Goal: Navigation & Orientation: Understand site structure

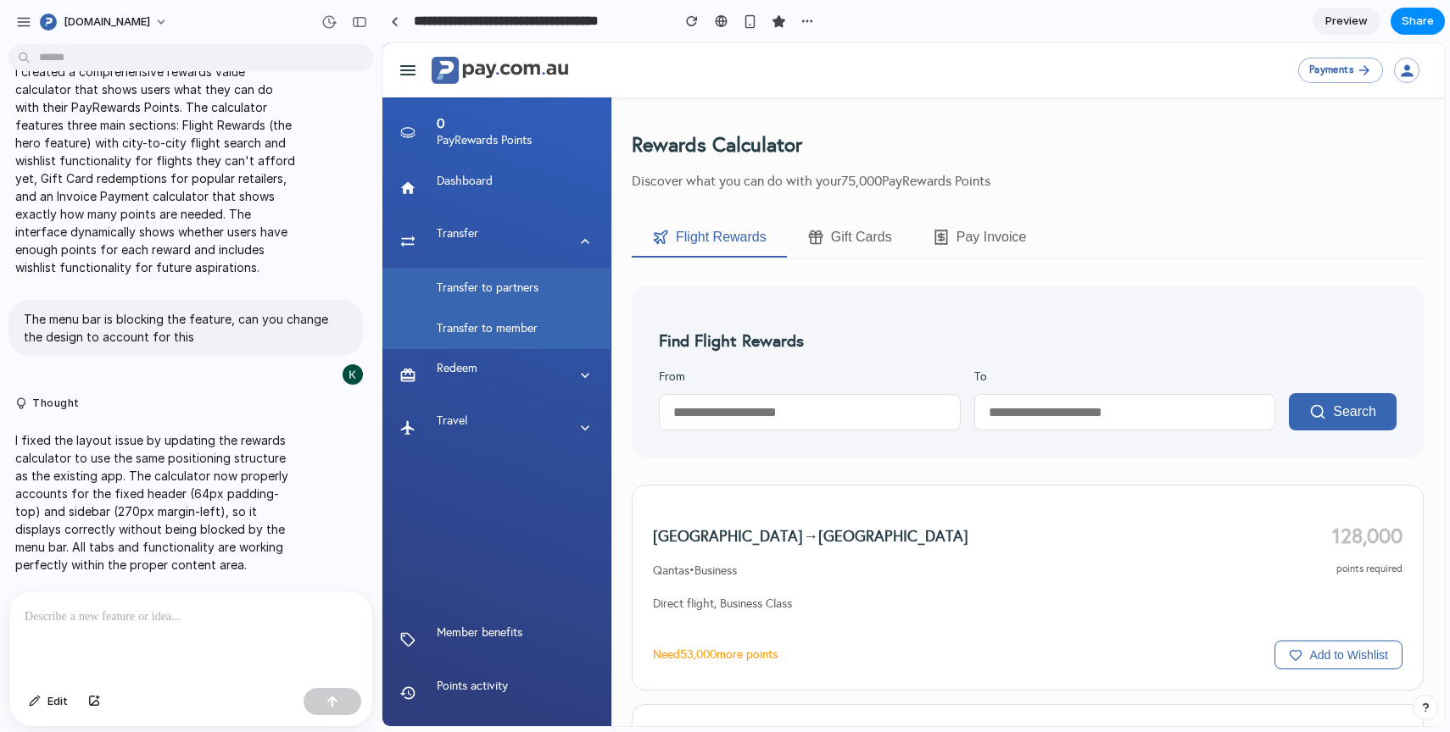
click at [860, 235] on button "Gift Cards" at bounding box center [849, 238] width 125 height 39
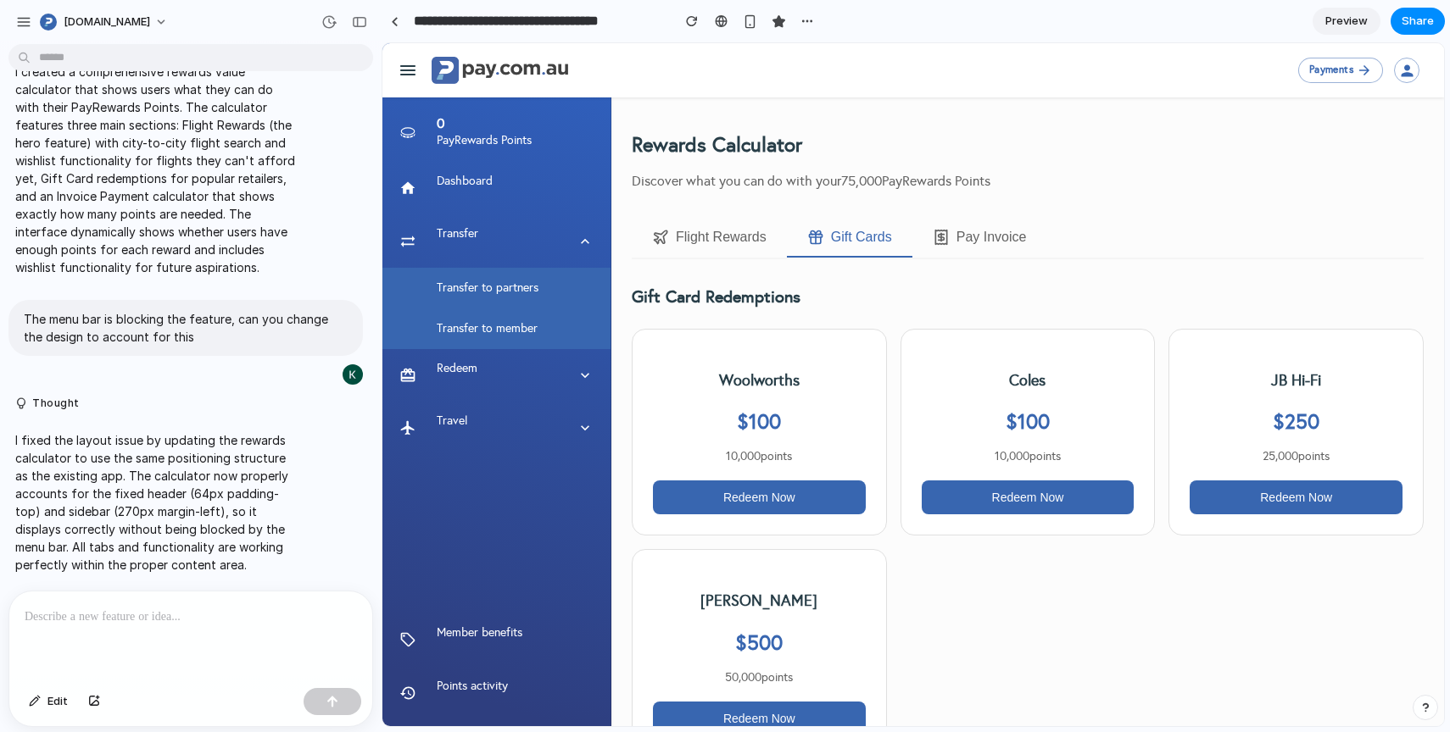
click at [989, 232] on button "Pay Invoice" at bounding box center [979, 238] width 135 height 39
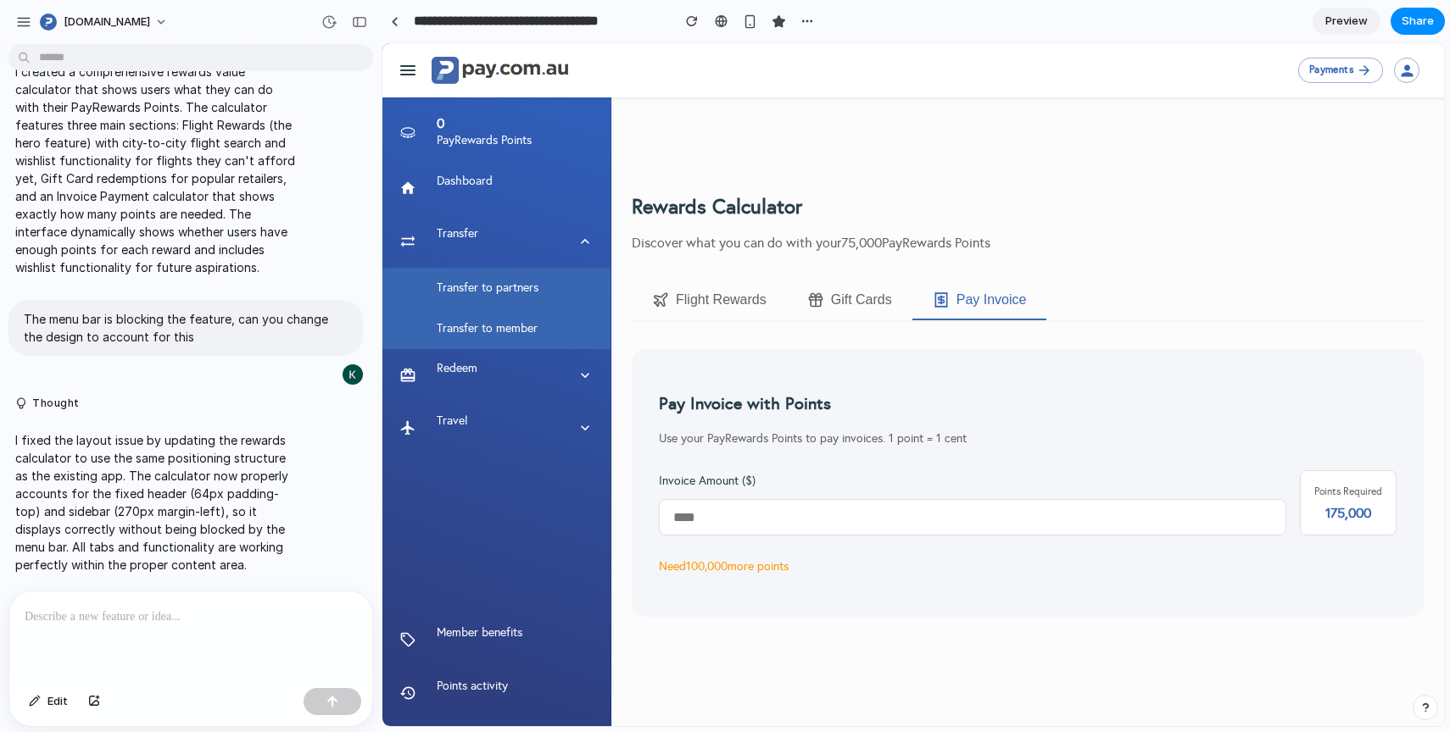
click at [704, 312] on button "Flight Rewards" at bounding box center [709, 300] width 155 height 39
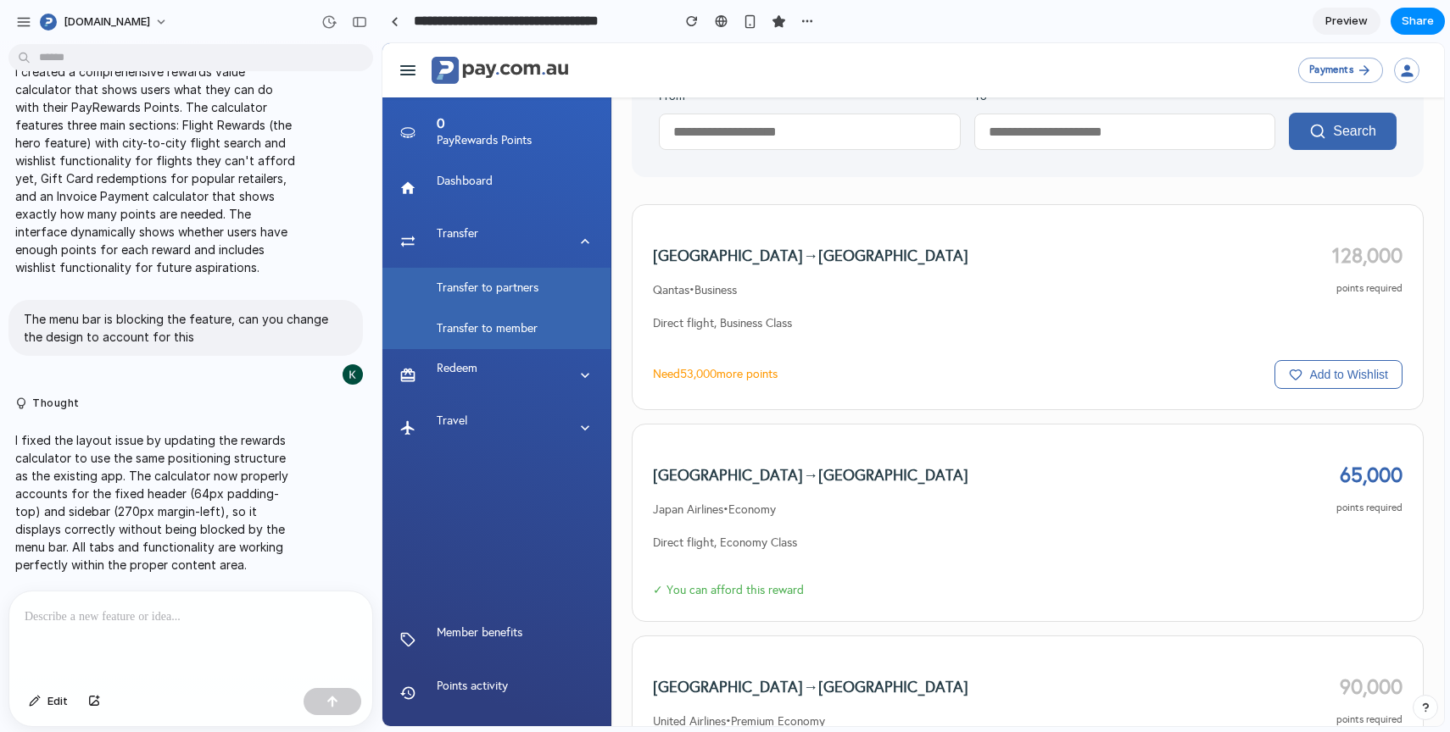
scroll to position [292, 0]
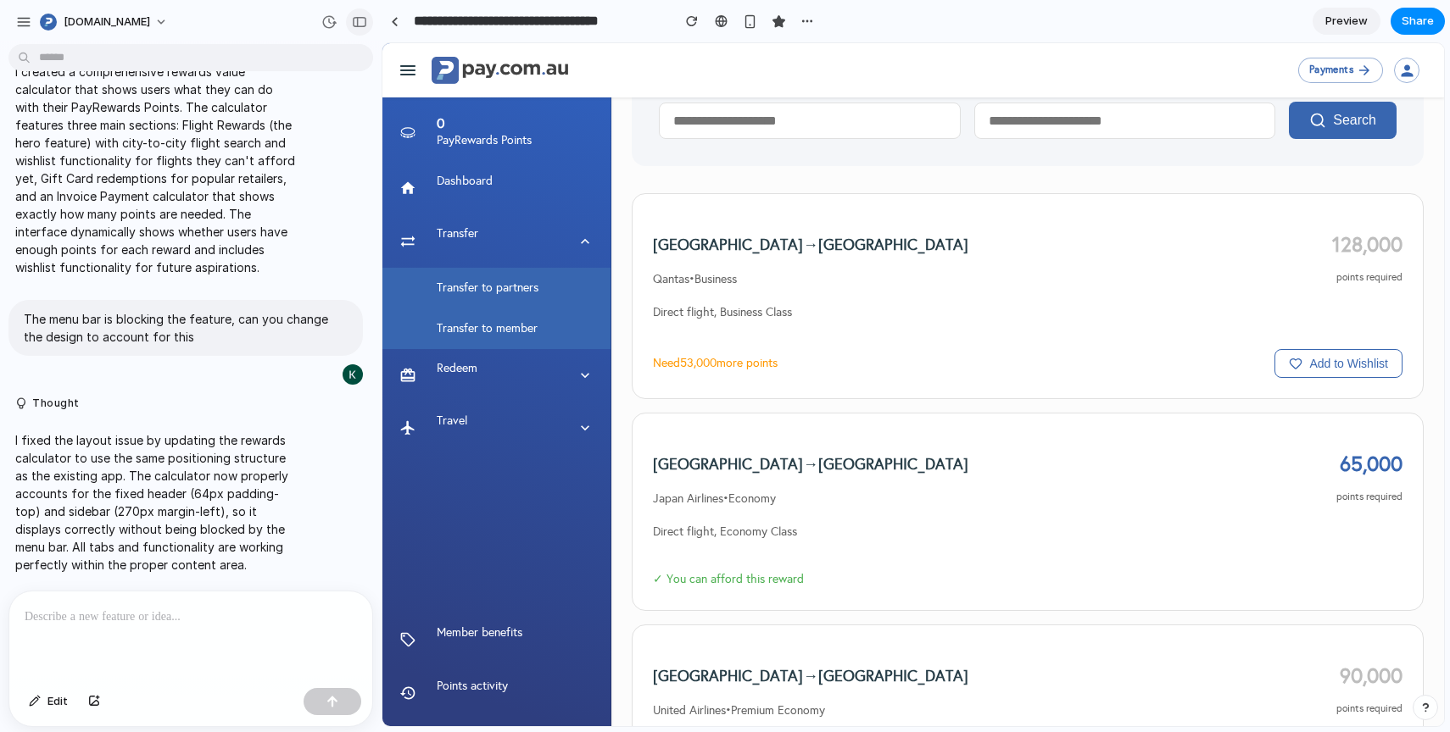
click at [356, 25] on div "button" at bounding box center [359, 22] width 15 height 12
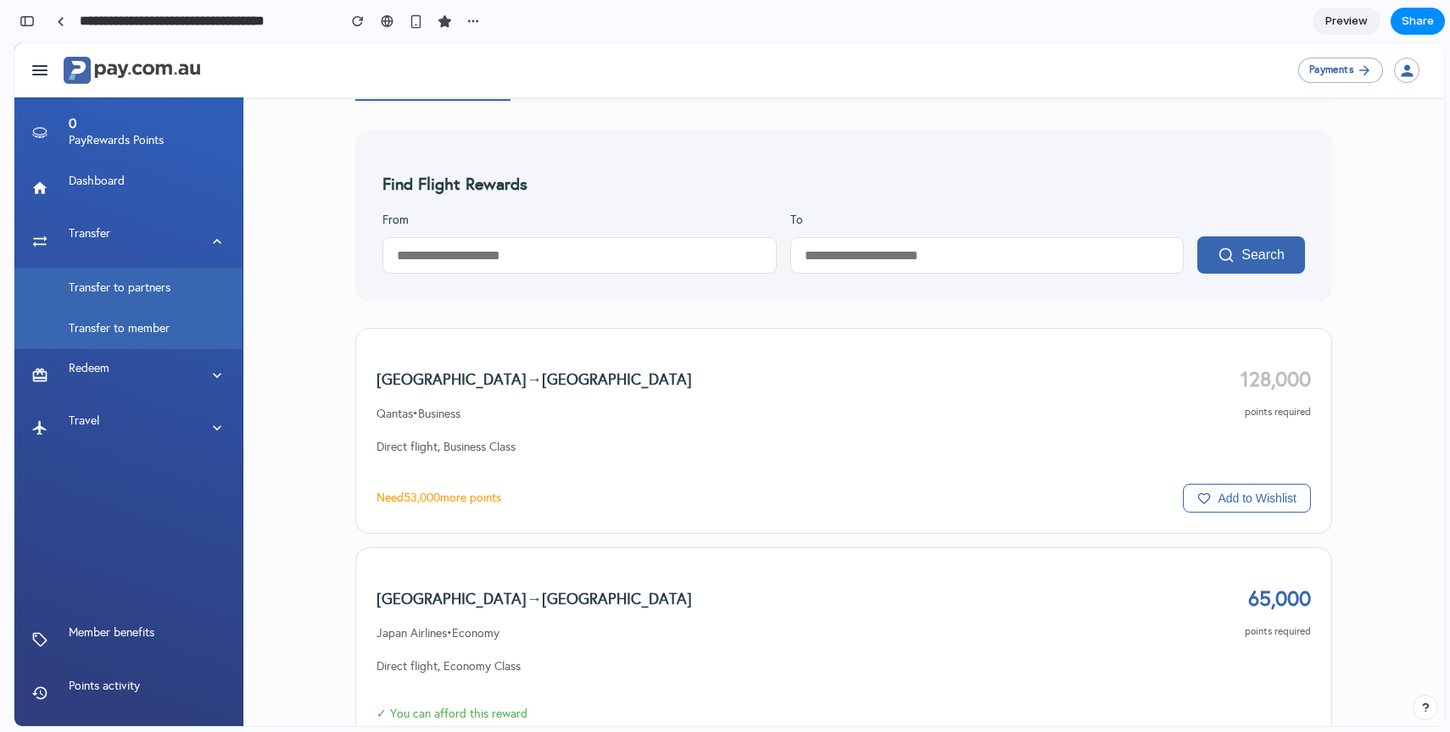
scroll to position [0, 0]
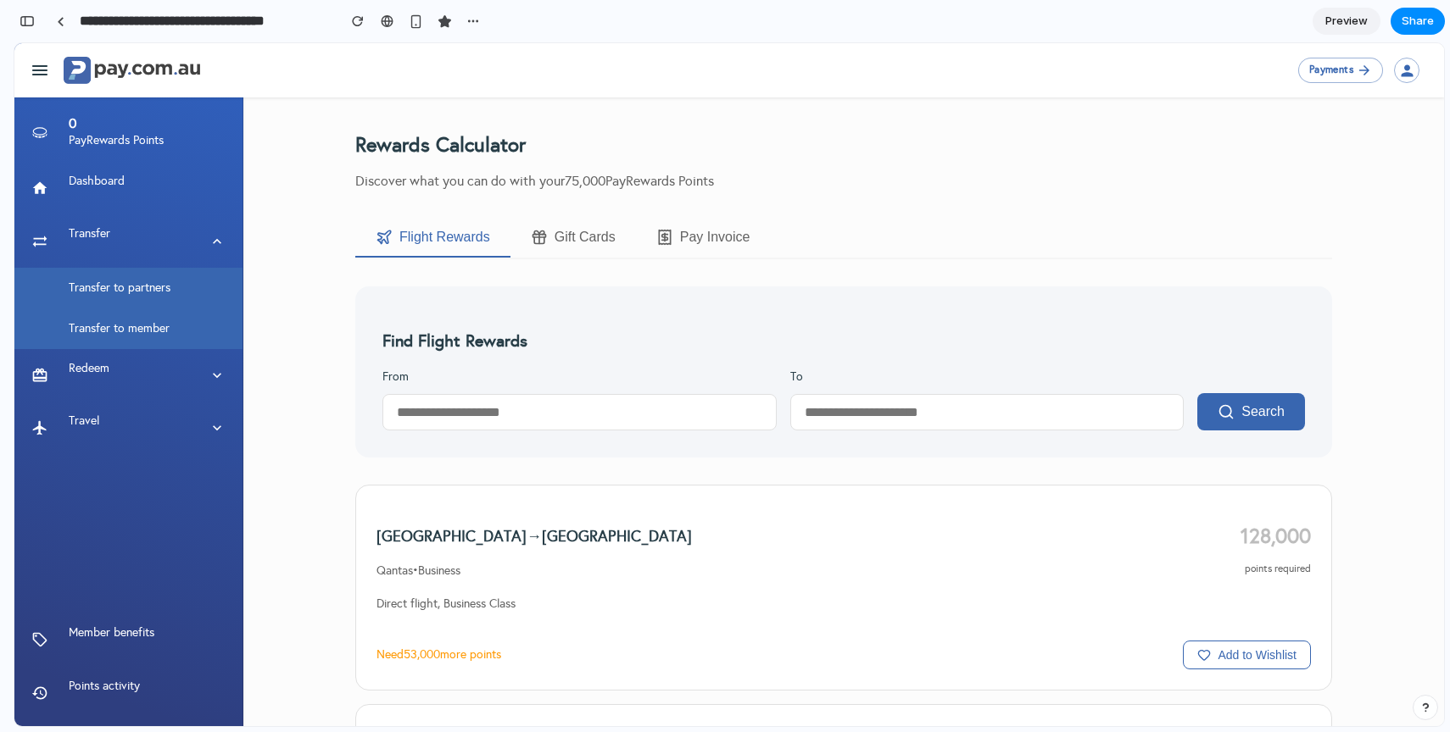
click at [602, 244] on button "Gift Cards" at bounding box center [572, 238] width 125 height 39
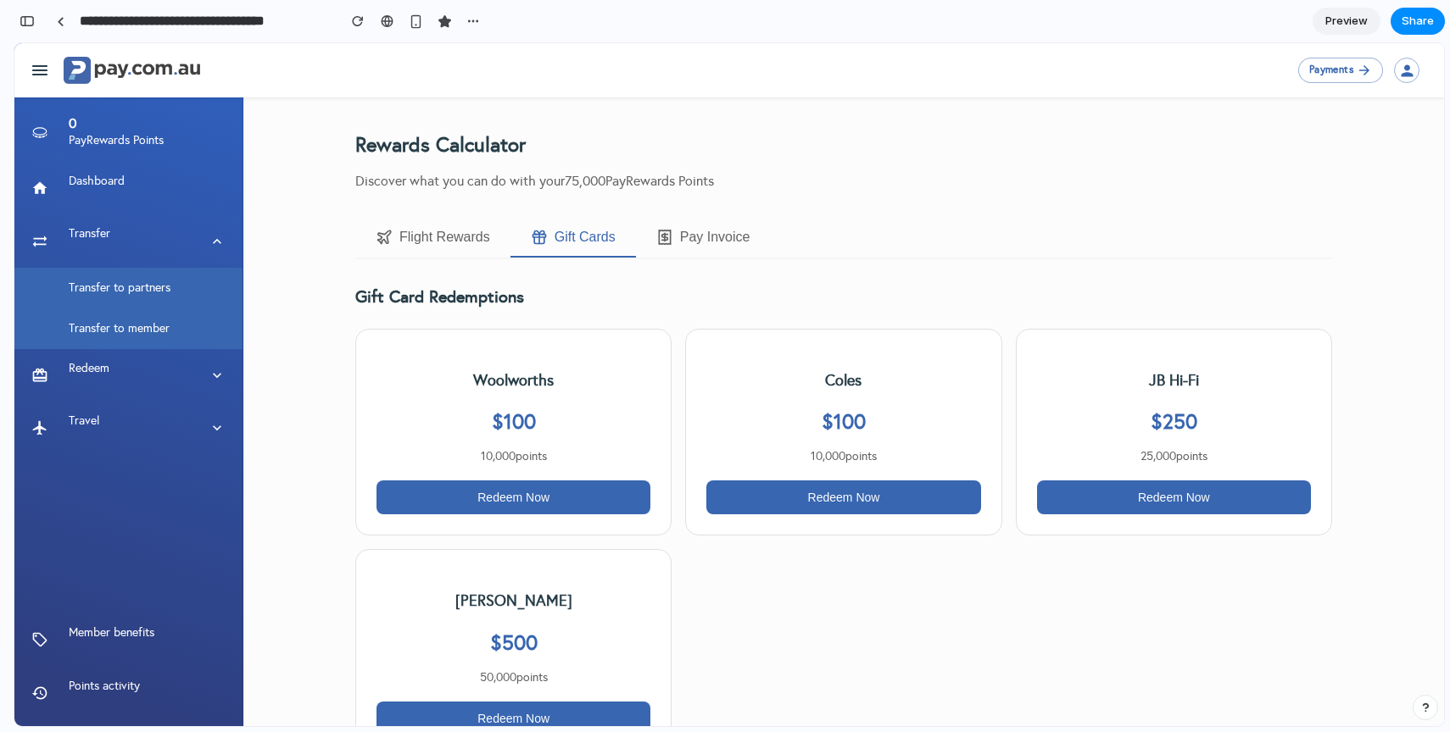
click at [688, 237] on button "Pay Invoice" at bounding box center [703, 238] width 135 height 39
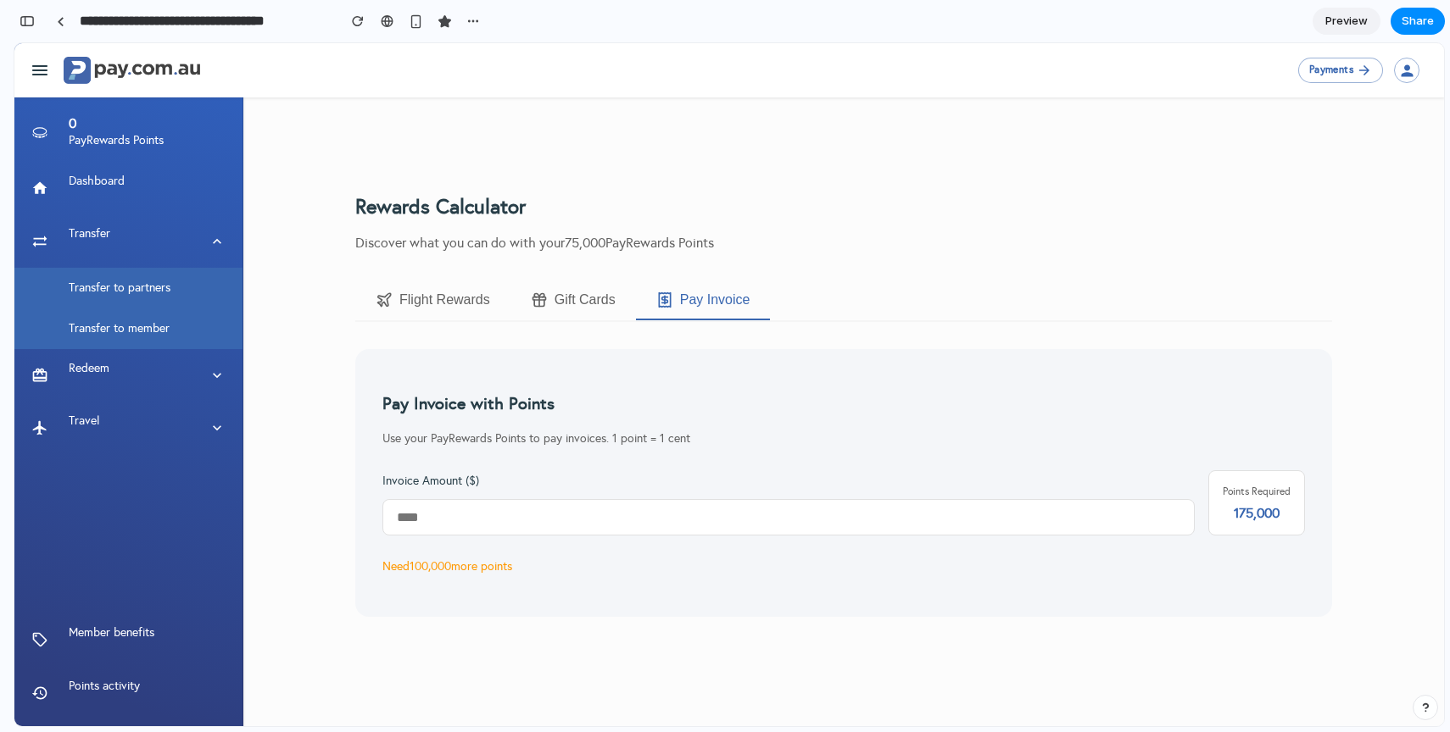
click at [479, 298] on button "Flight Rewards" at bounding box center [432, 300] width 155 height 39
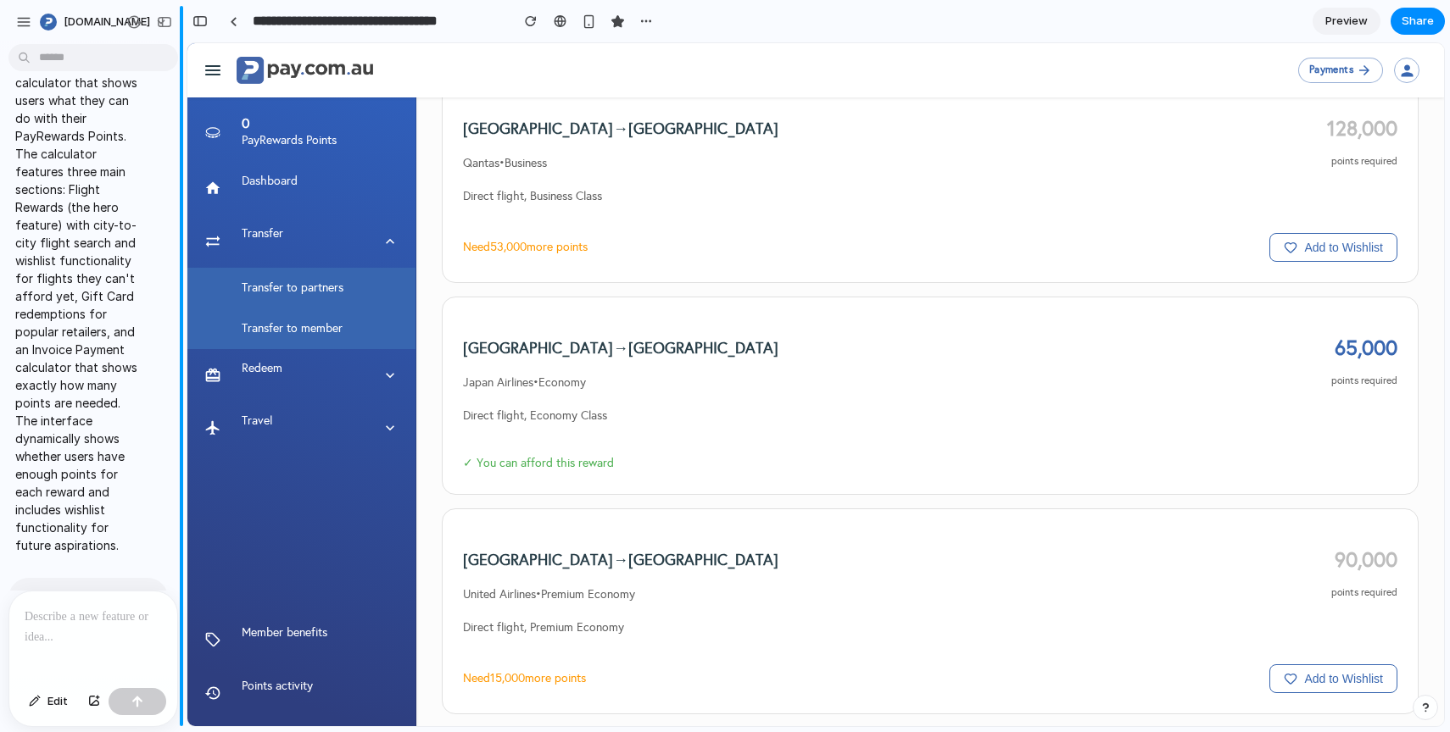
scroll to position [711, 0]
